Goal: Use online tool/utility: Utilize a website feature to perform a specific function

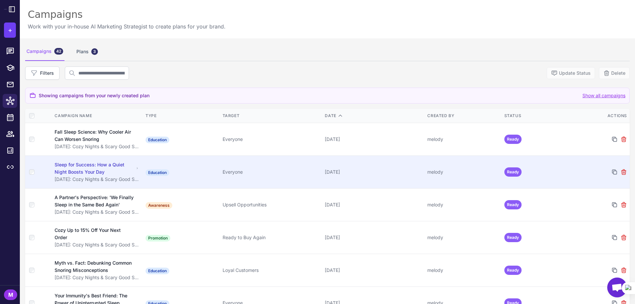
click at [509, 172] on span "Ready" at bounding box center [512, 171] width 17 height 9
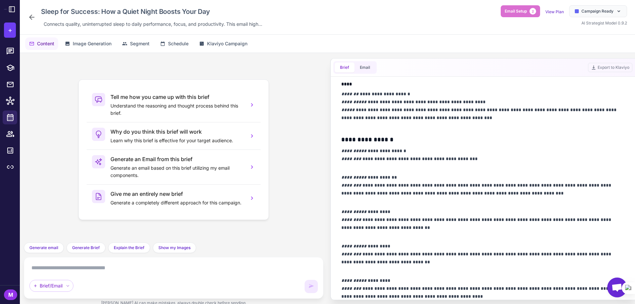
scroll to position [335, 0]
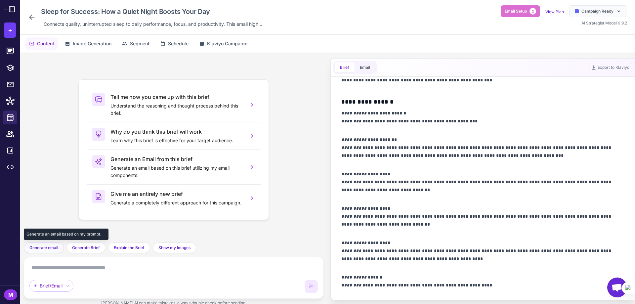
click at [47, 247] on span "Generate email" at bounding box center [43, 248] width 29 height 6
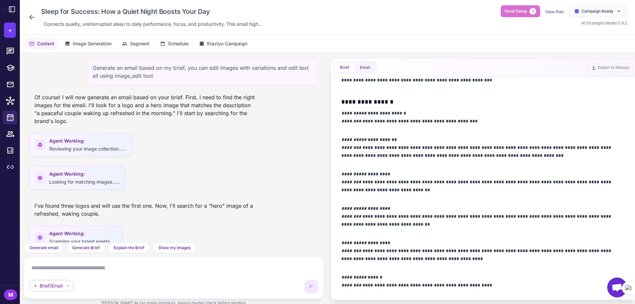
scroll to position [170, 0]
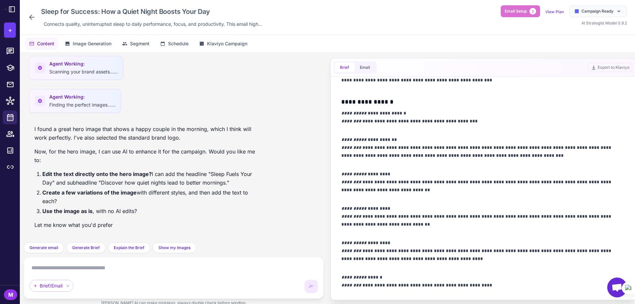
click at [43, 270] on textarea at bounding box center [173, 268] width 288 height 11
type textarea "*"
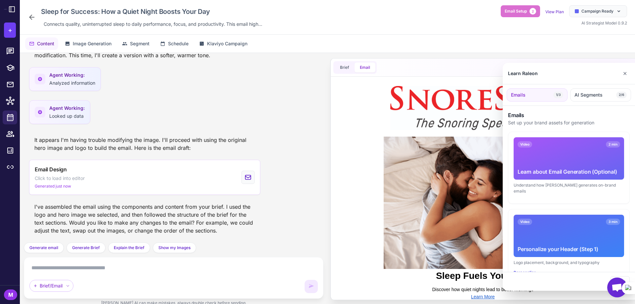
scroll to position [0, 0]
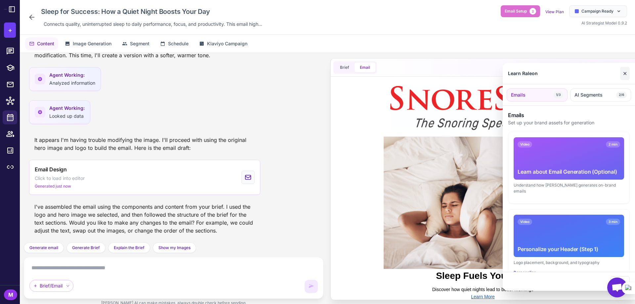
click at [628, 73] on button "✕" at bounding box center [625, 73] width 10 height 13
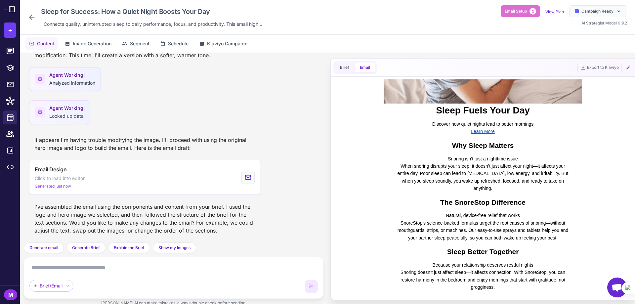
scroll to position [231, 0]
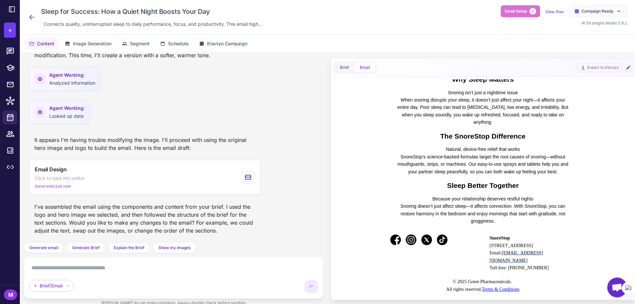
click at [629, 68] on icon at bounding box center [628, 67] width 5 height 5
